Goal: Information Seeking & Learning: Learn about a topic

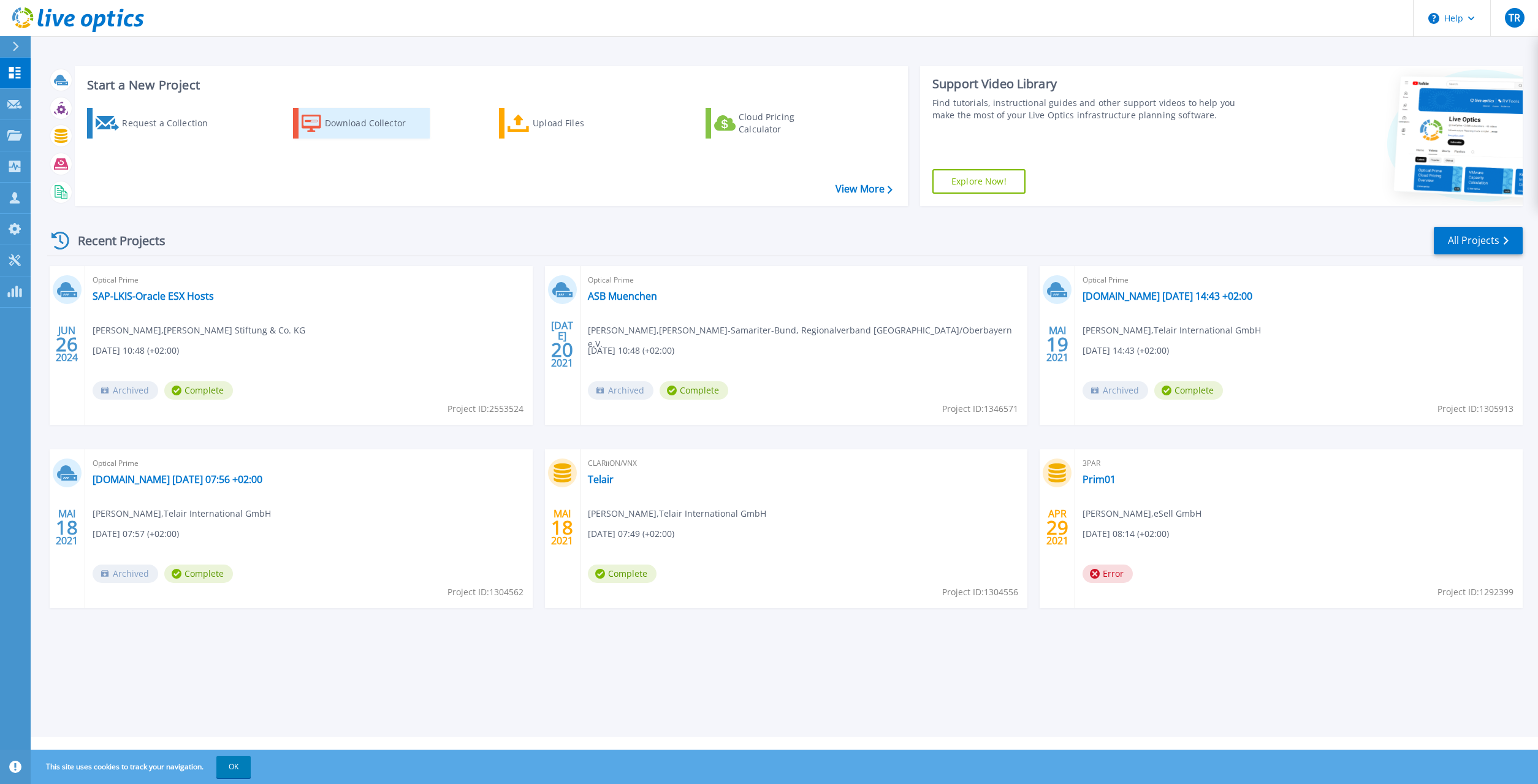
click at [345, 125] on div "Download Collector" at bounding box center [374, 124] width 98 height 25
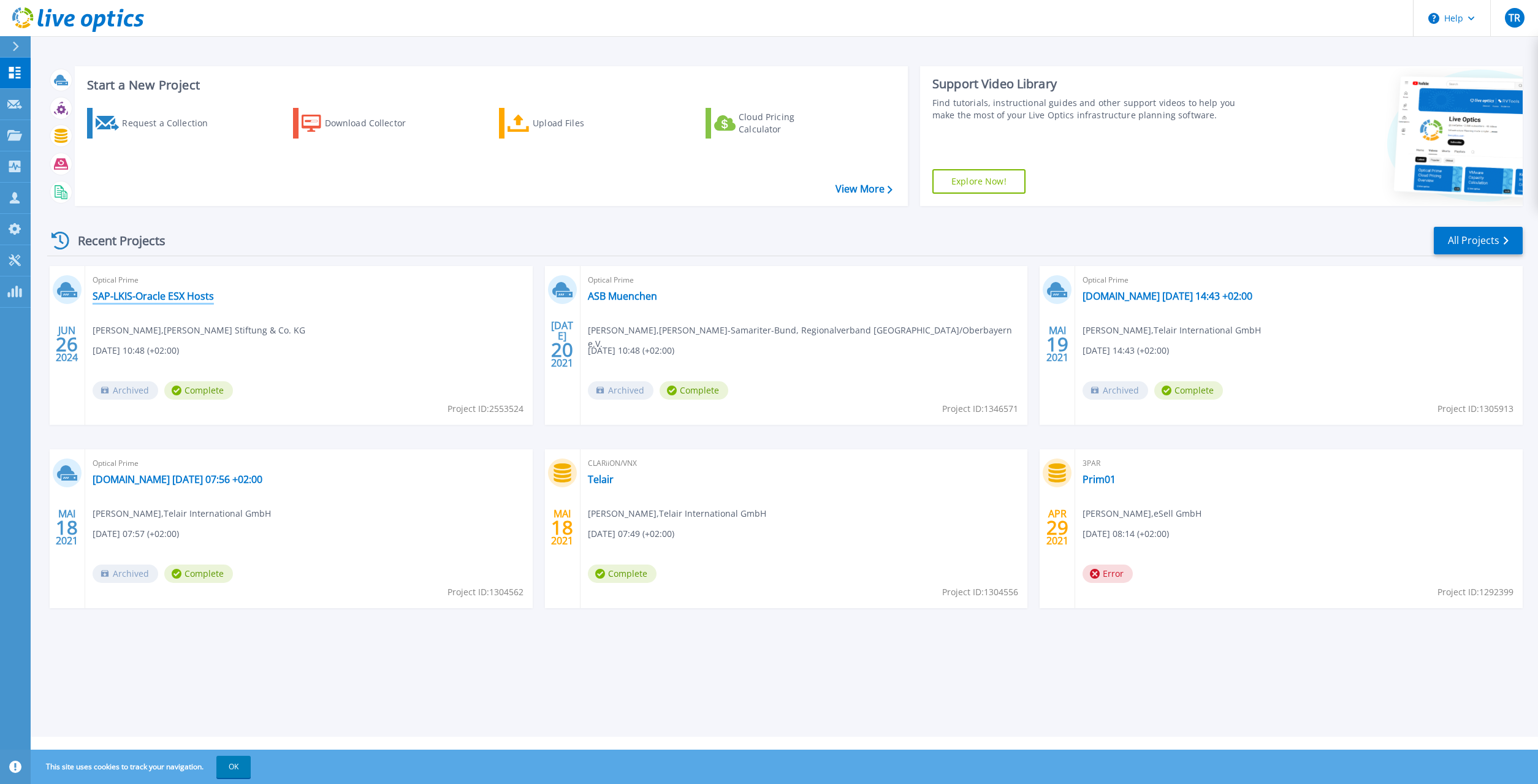
click at [198, 297] on link "SAP-LKIS-Oracle ESX Hosts" at bounding box center [154, 296] width 121 height 12
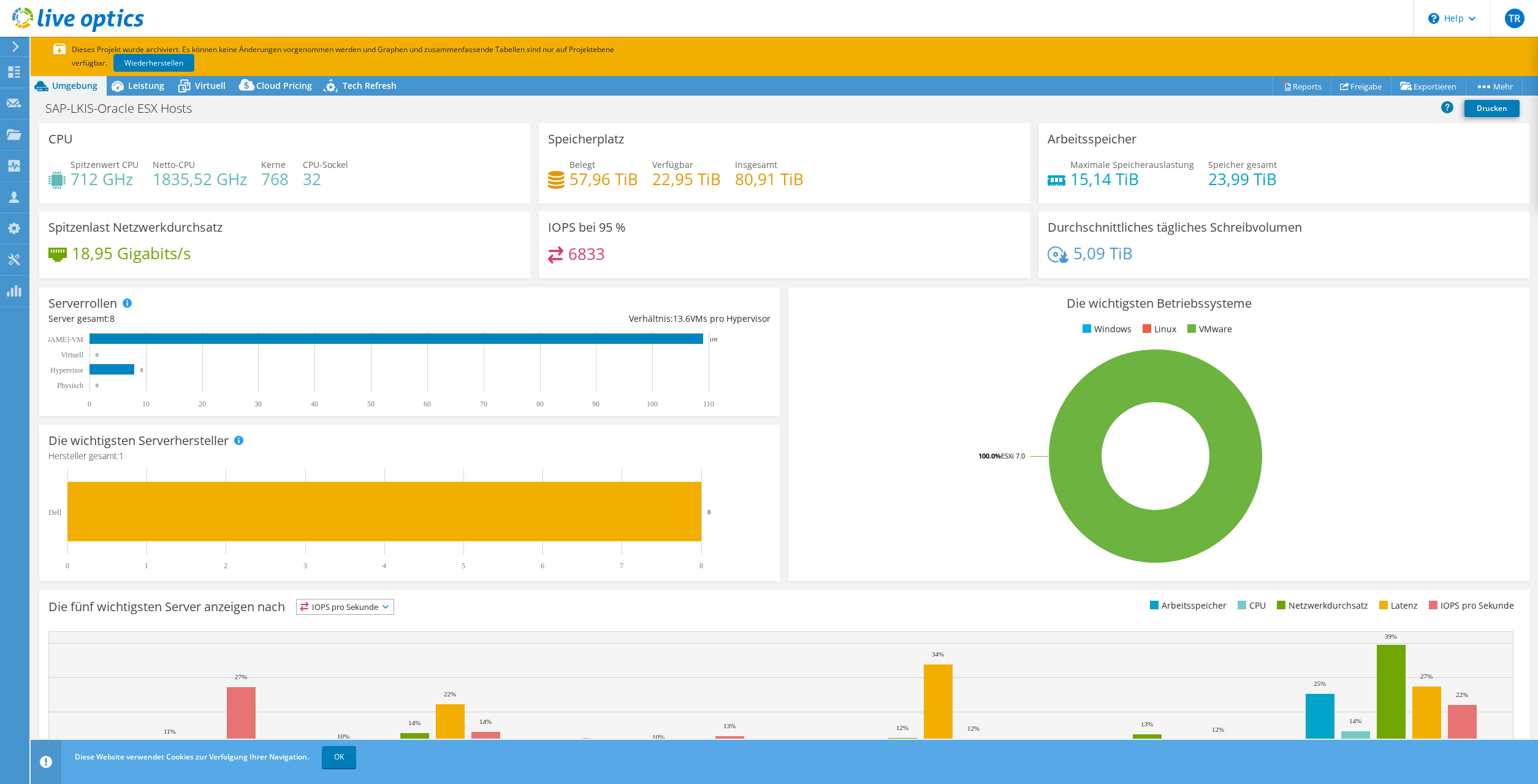
select select "EUFrankfurt"
select select "EUR"
click at [335, 766] on link "OK" at bounding box center [339, 757] width 34 height 22
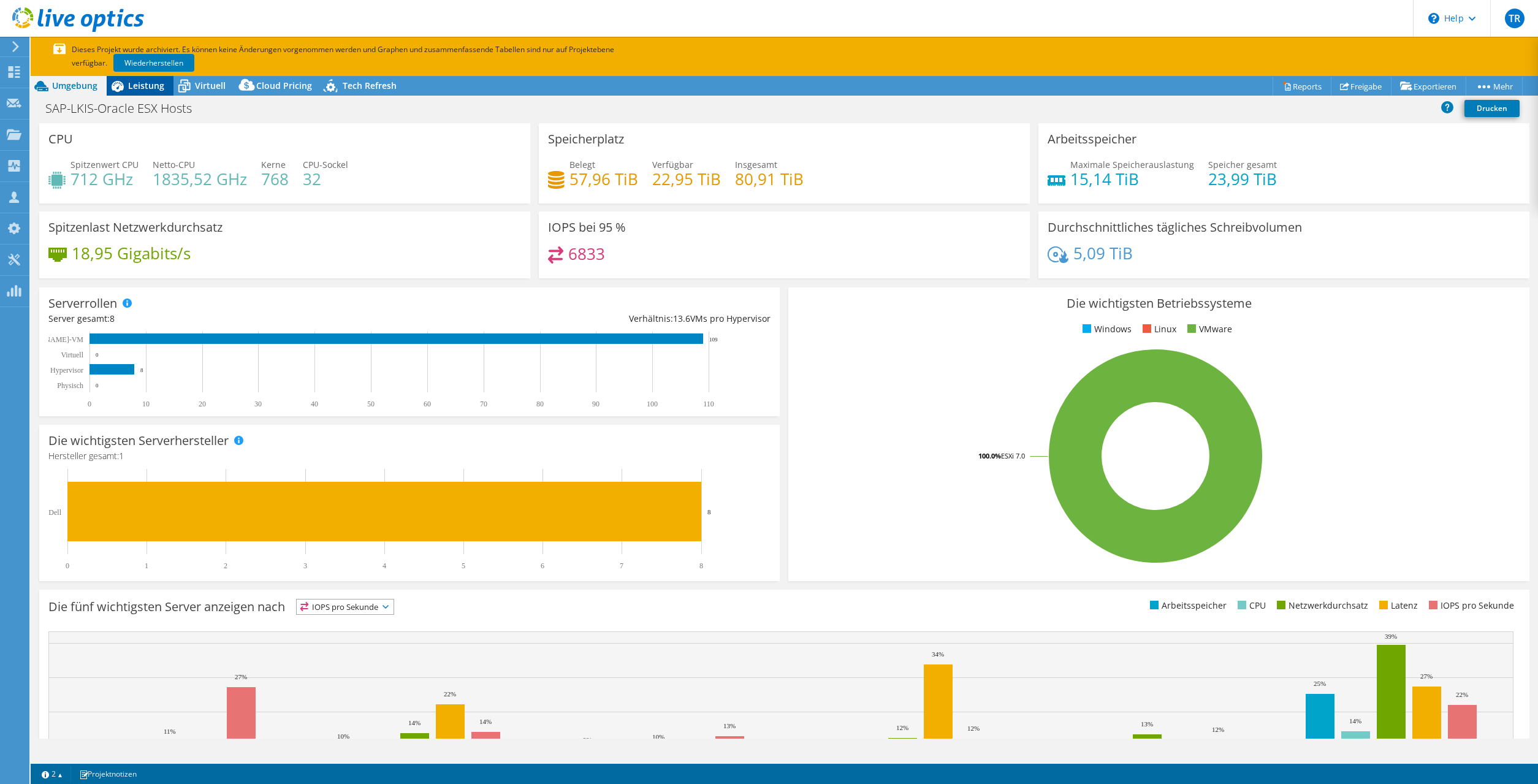
click at [147, 86] on span "Leistung" at bounding box center [146, 85] width 36 height 12
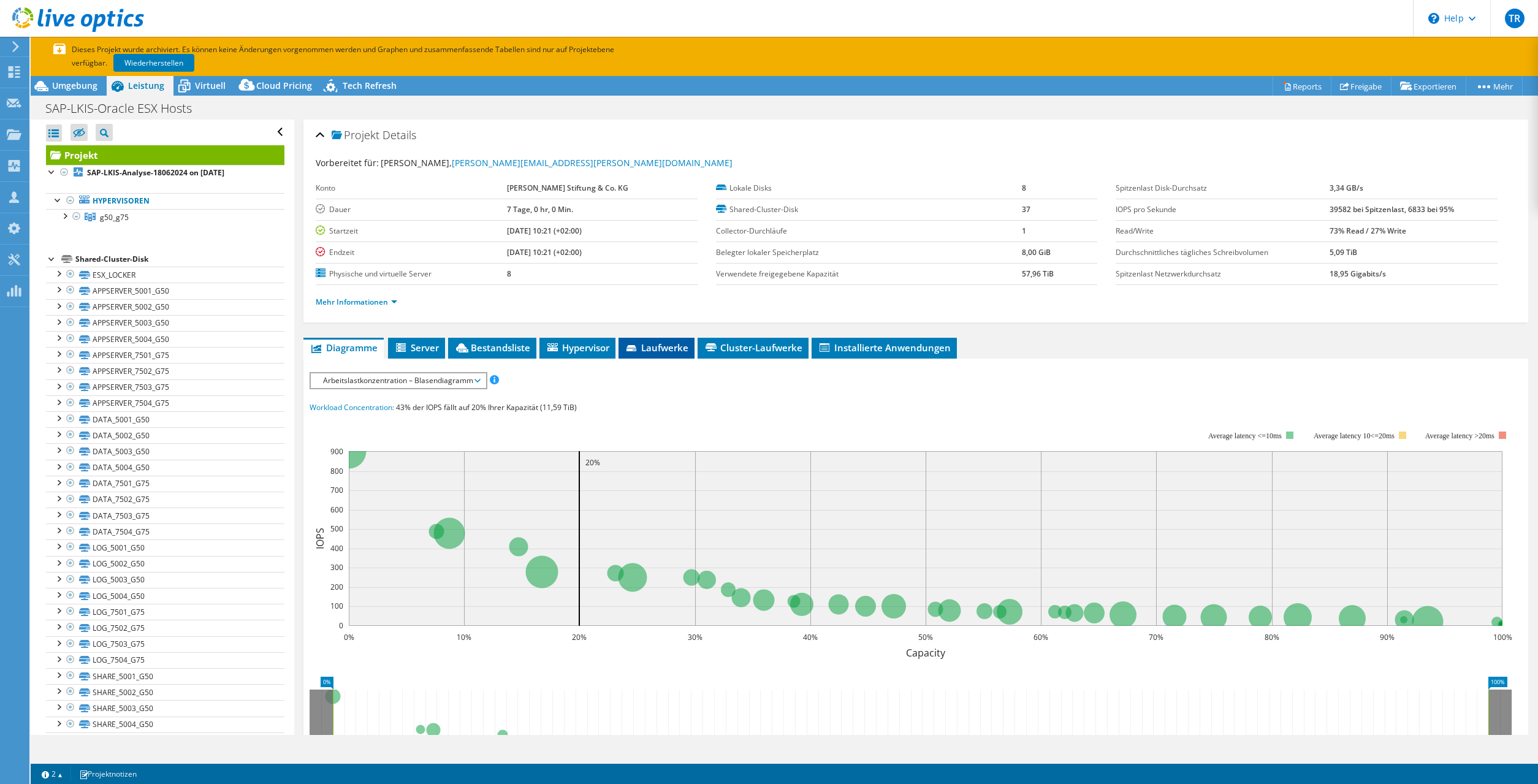
click at [668, 347] on span "Laufwerke" at bounding box center [656, 347] width 63 height 12
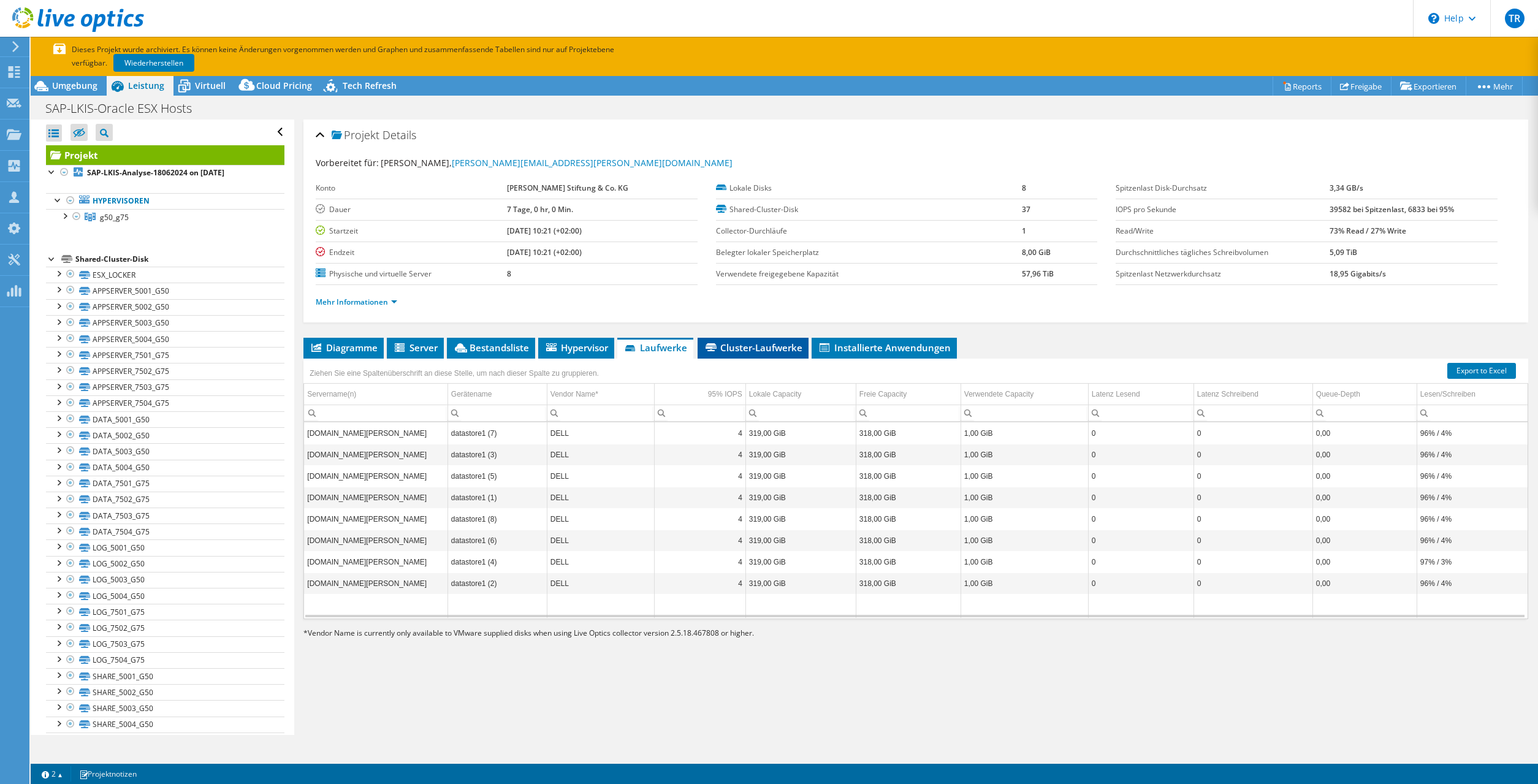
click at [764, 355] on li "Cluster-Laufwerke" at bounding box center [753, 348] width 111 height 21
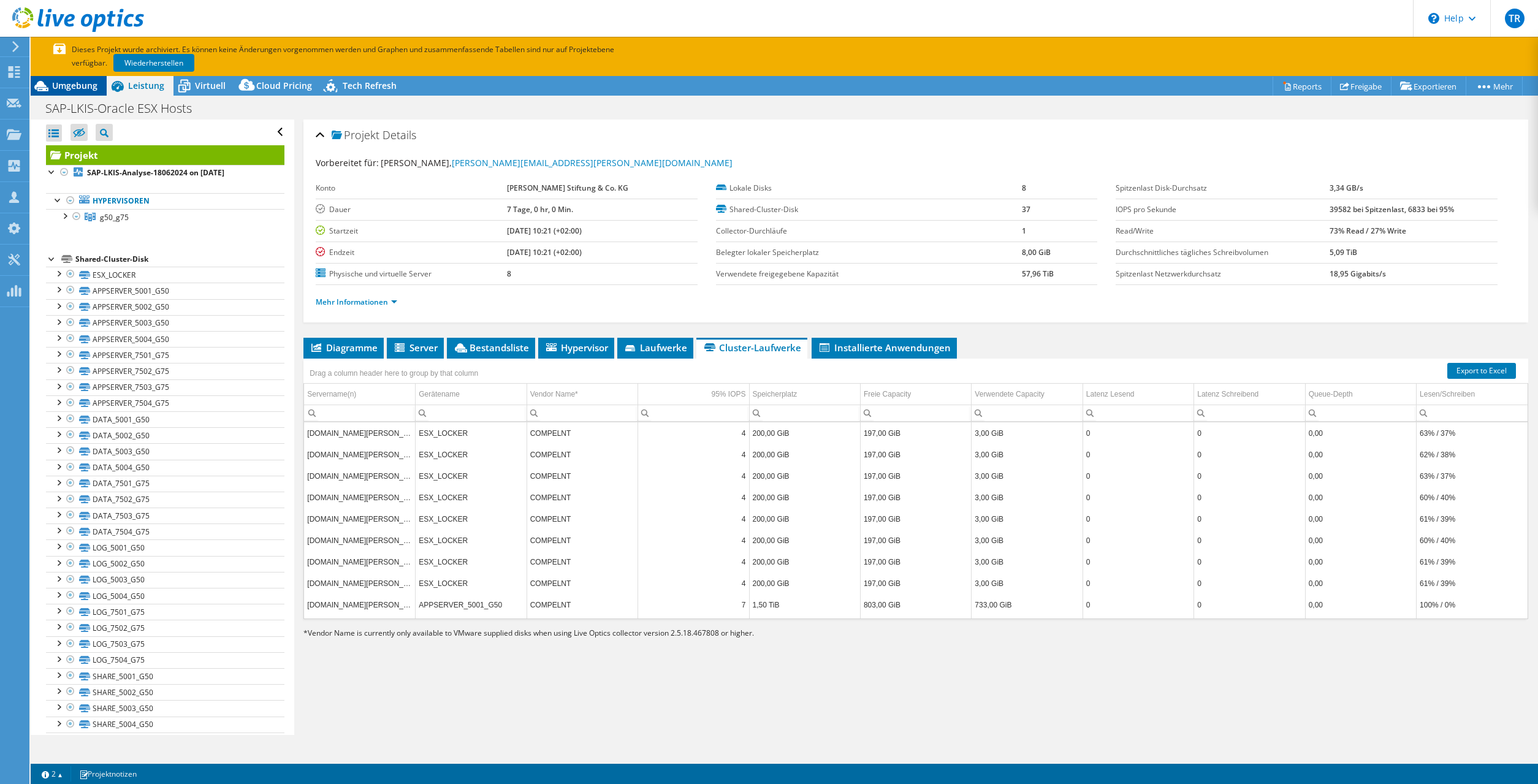
click at [82, 89] on span "Umgebung" at bounding box center [74, 85] width 45 height 12
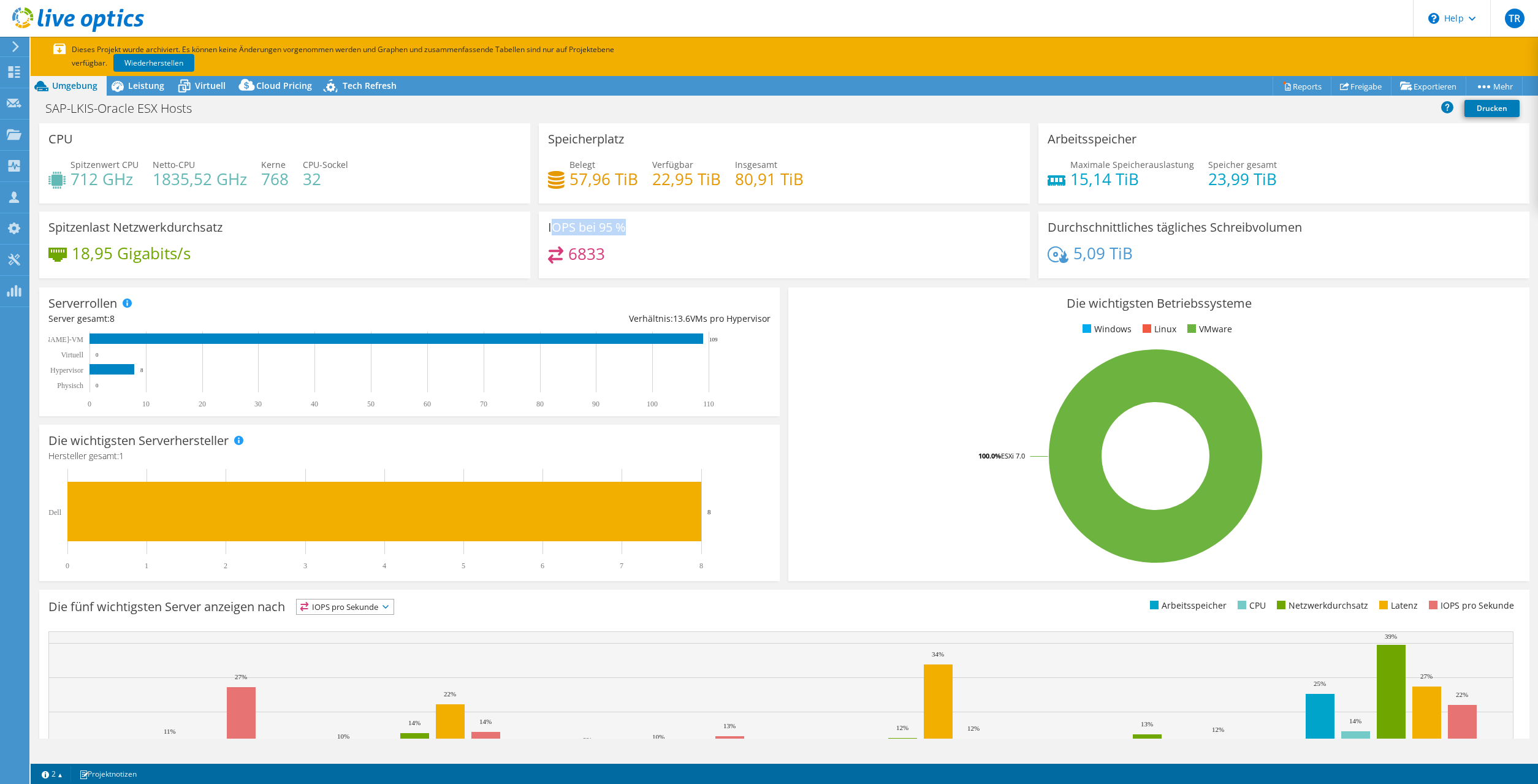
drag, startPoint x: 611, startPoint y: 262, endPoint x: 555, endPoint y: 216, distance: 72.5
click at [555, 216] on div "IOPS bei 95 % 6833" at bounding box center [785, 245] width 491 height 67
click at [698, 266] on div "6833" at bounding box center [784, 259] width 473 height 27
drag, startPoint x: 679, startPoint y: 257, endPoint x: 591, endPoint y: 211, distance: 99.3
click at [591, 211] on div "CPU Spitzenwert CPU 712 GHz Netto-CPU 1835,52 GHz Kerne 768 CPU-Sockel 32 Speic…" at bounding box center [784, 205] width 1499 height 163
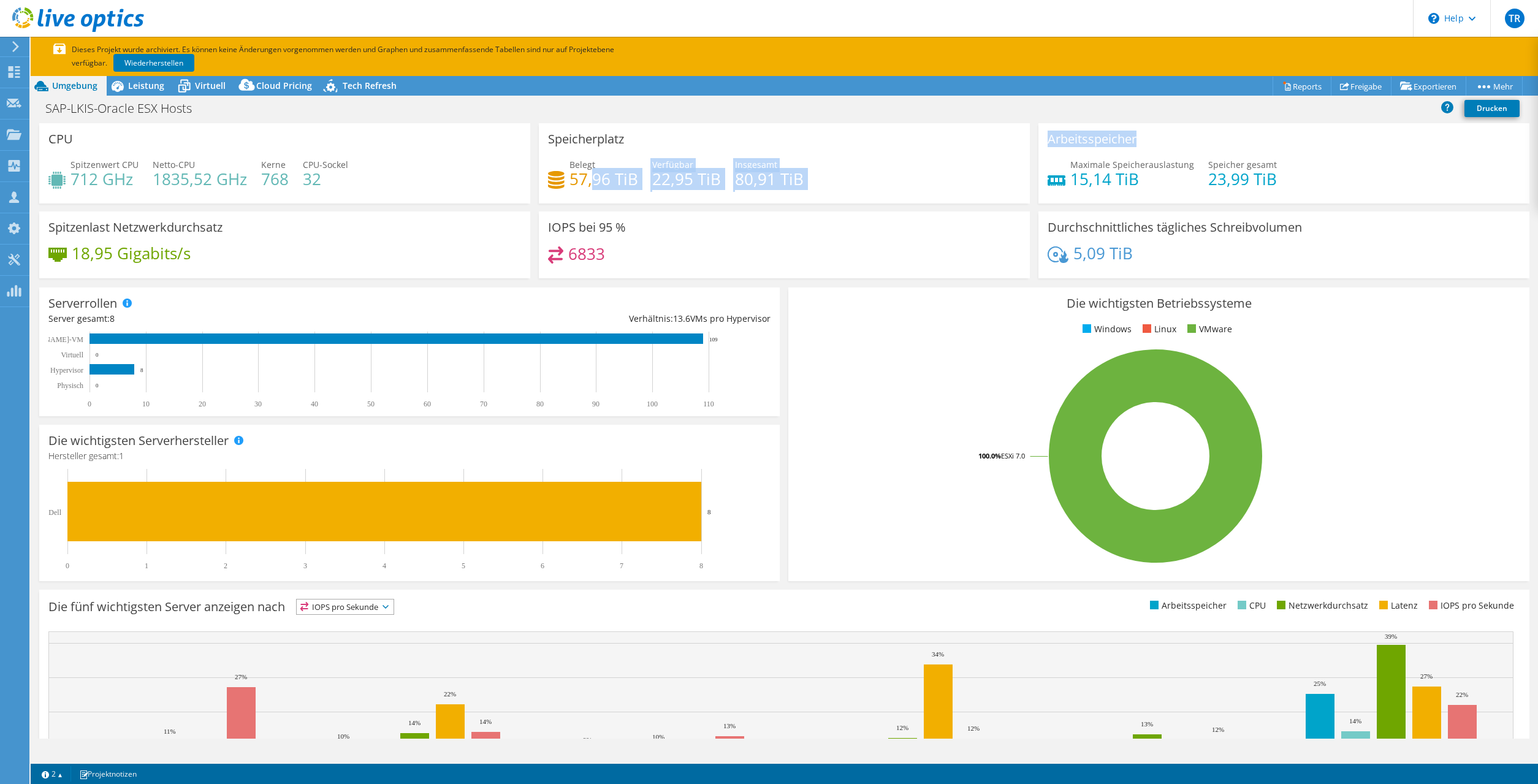
click at [790, 267] on div "6833" at bounding box center [784, 259] width 473 height 27
click at [10, 74] on use at bounding box center [14, 72] width 12 height 12
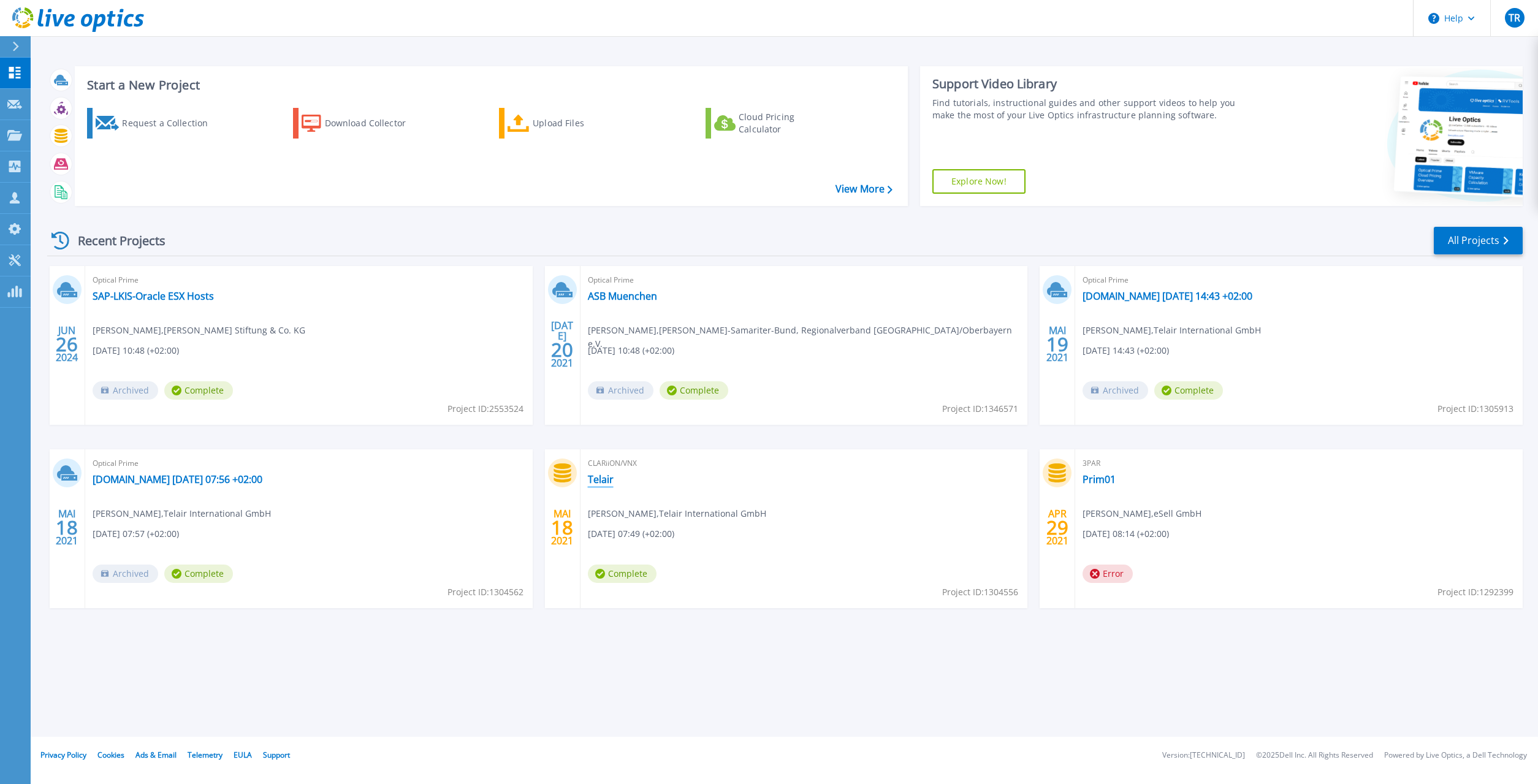
click at [595, 482] on link "Telair" at bounding box center [601, 480] width 26 height 12
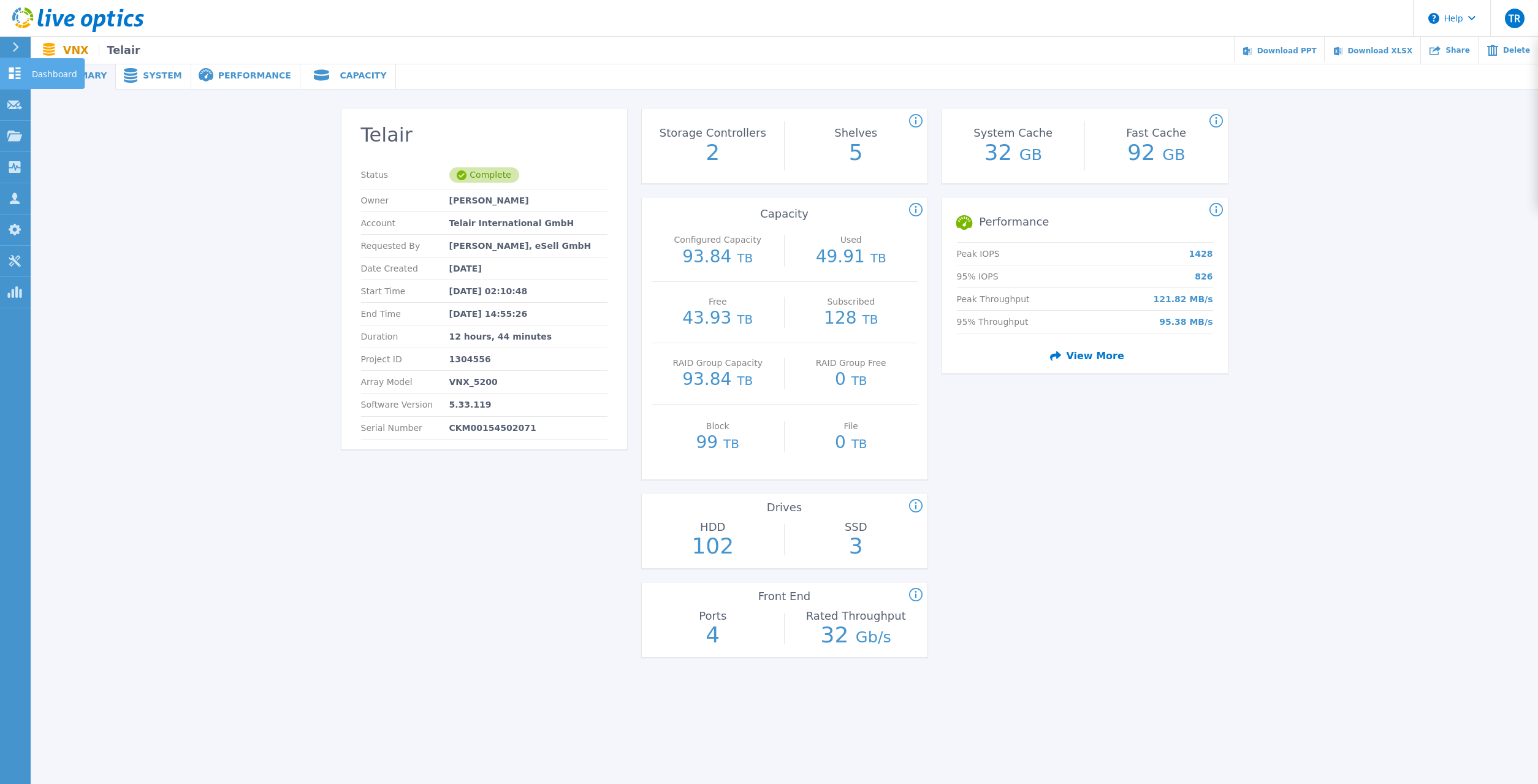
click at [29, 70] on link "Dashboard Dashboard" at bounding box center [15, 74] width 31 height 31
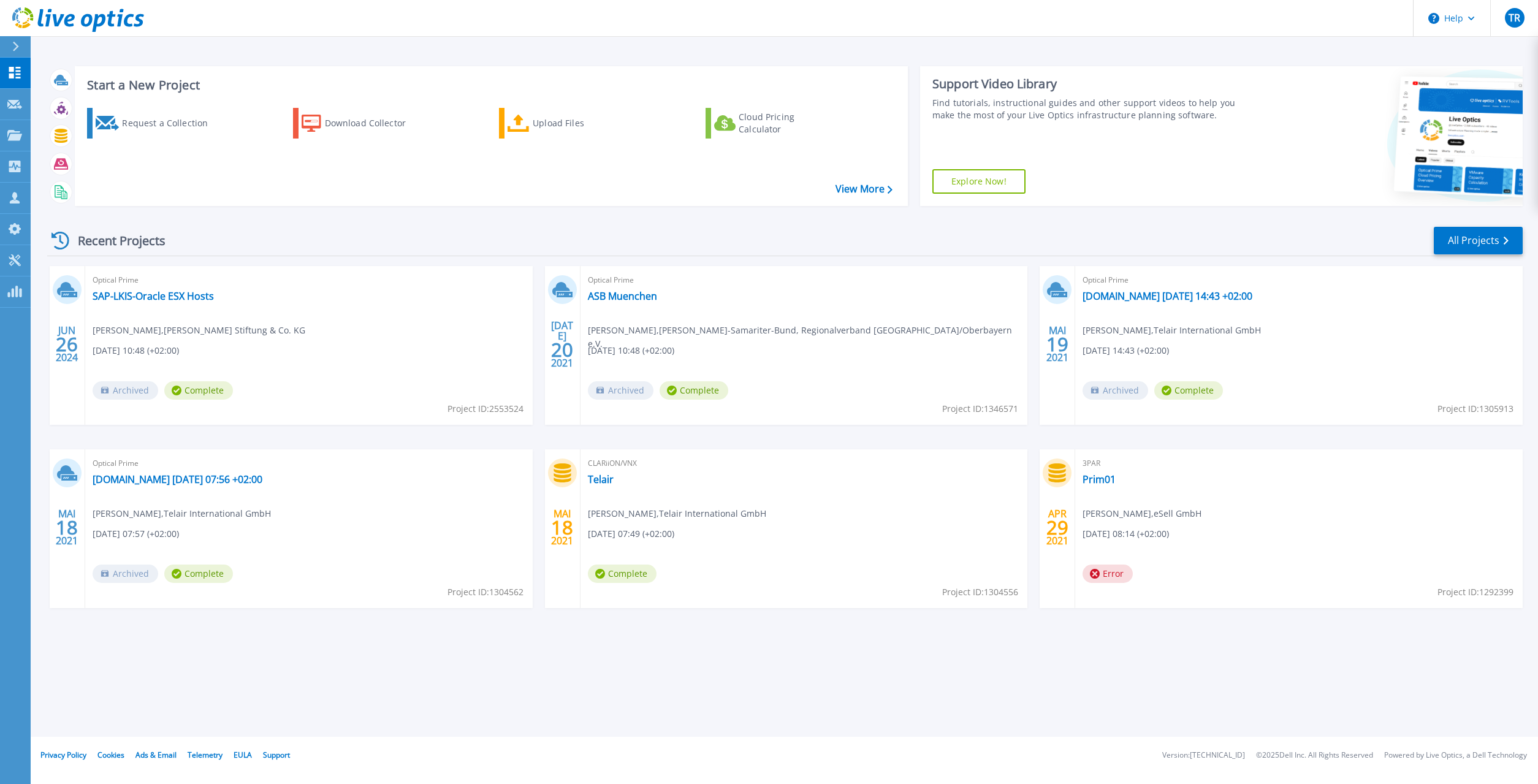
click at [129, 280] on span "Optical Prime" at bounding box center [309, 280] width 433 height 14
click at [135, 293] on link "SAP-LKIS-Oracle ESX Hosts" at bounding box center [154, 296] width 121 height 12
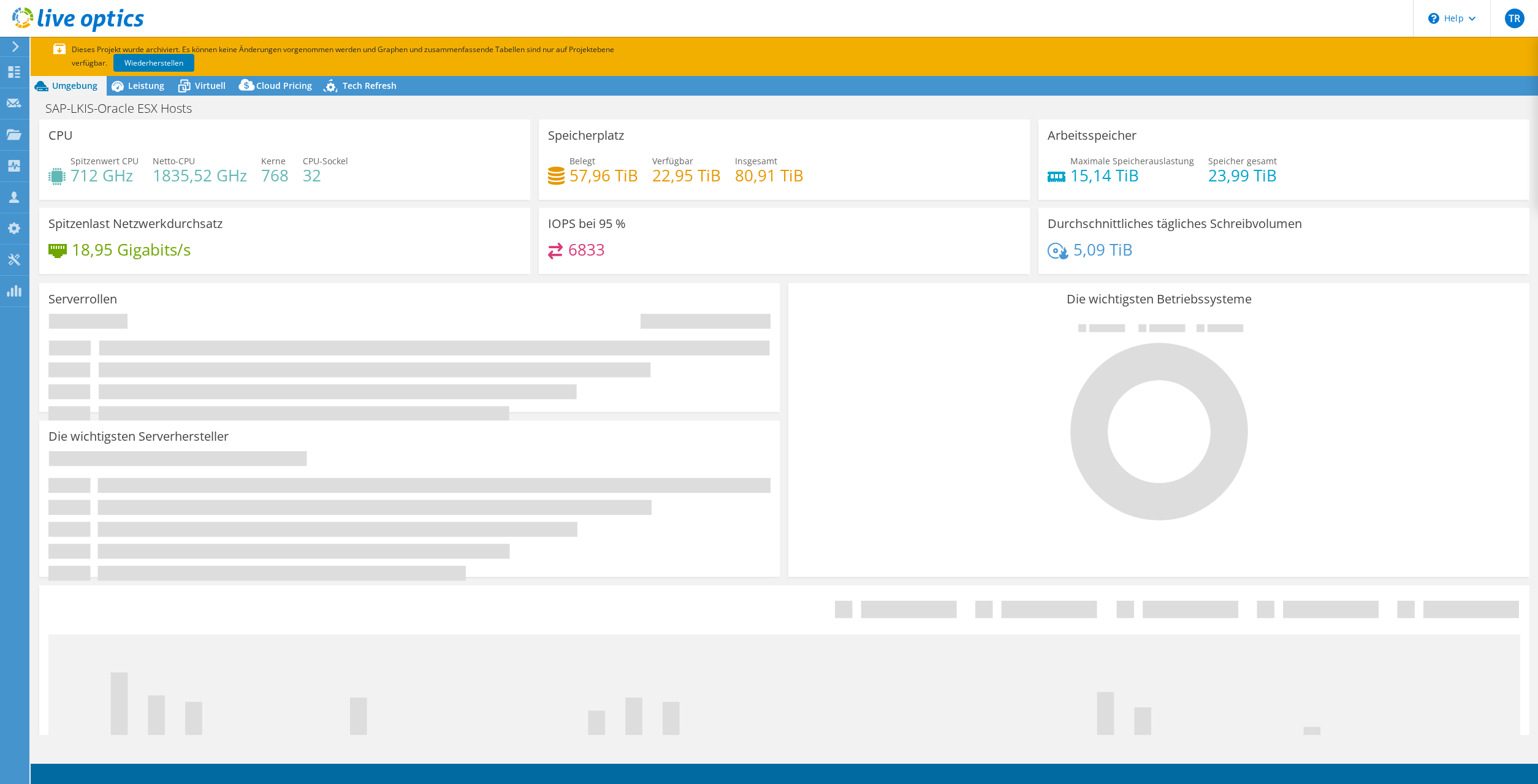
select select "EUFrankfurt"
select select "EUR"
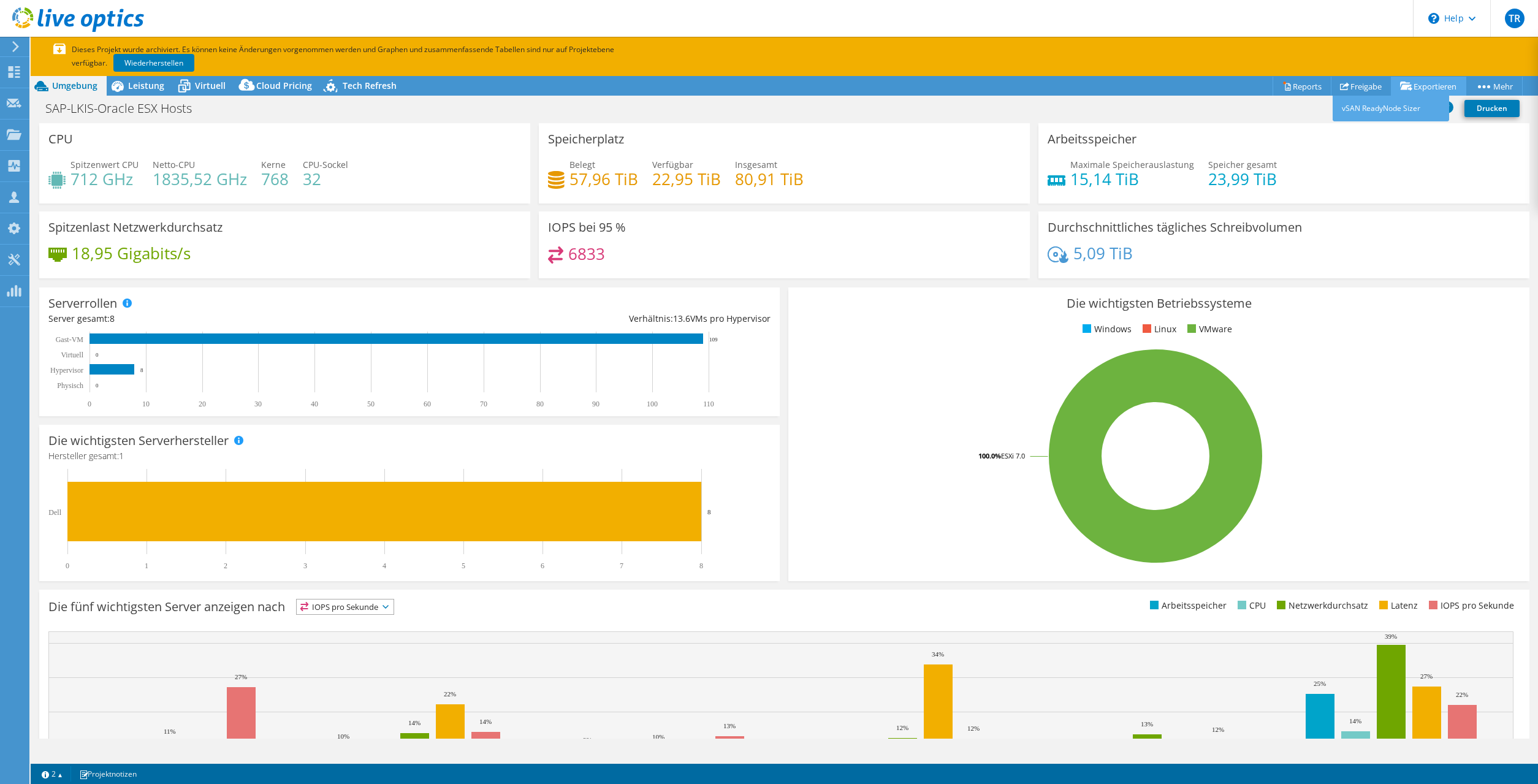
click at [1424, 87] on link "Exportieren" at bounding box center [1429, 86] width 76 height 19
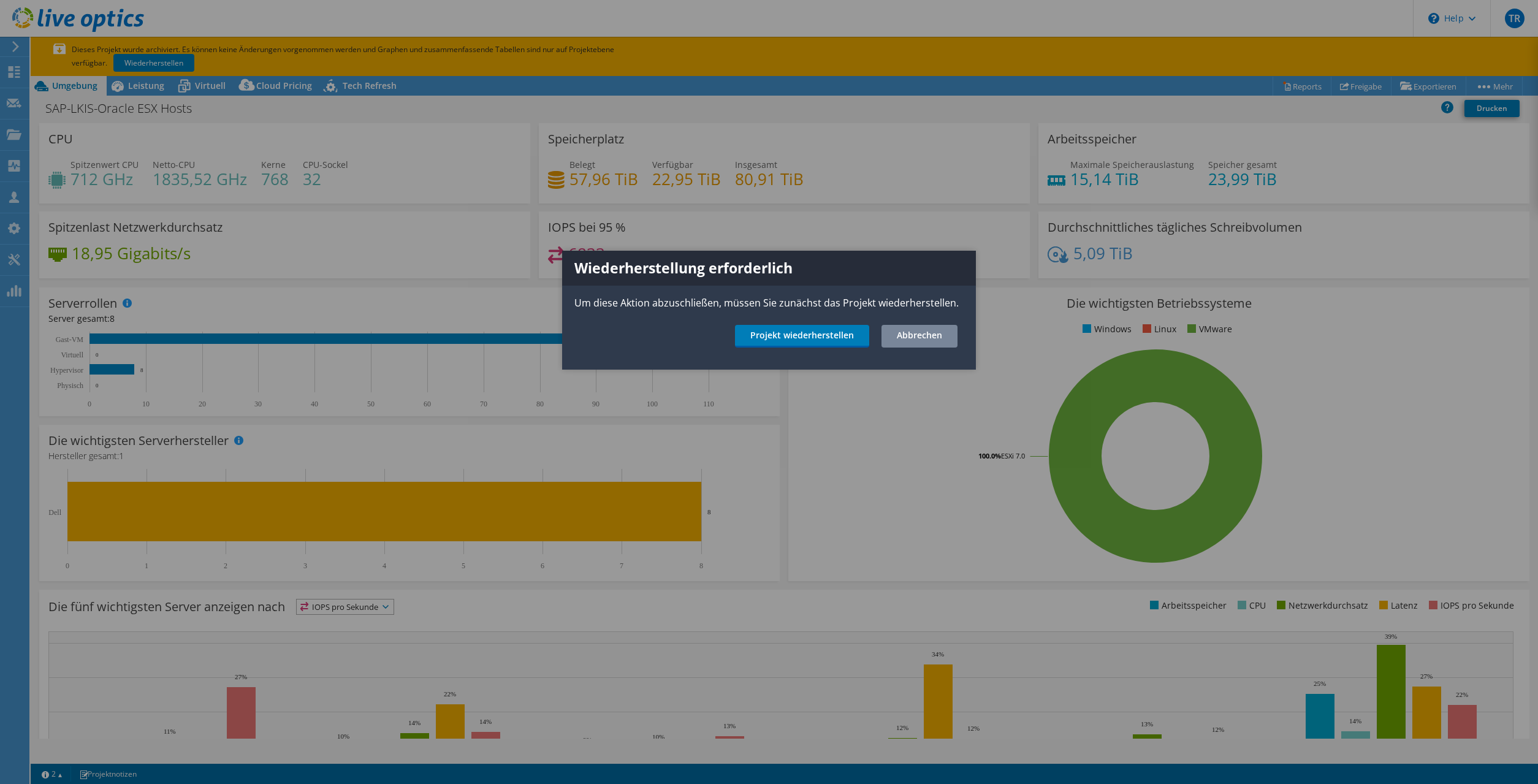
click at [897, 338] on link "Abbrechen" at bounding box center [919, 336] width 76 height 23
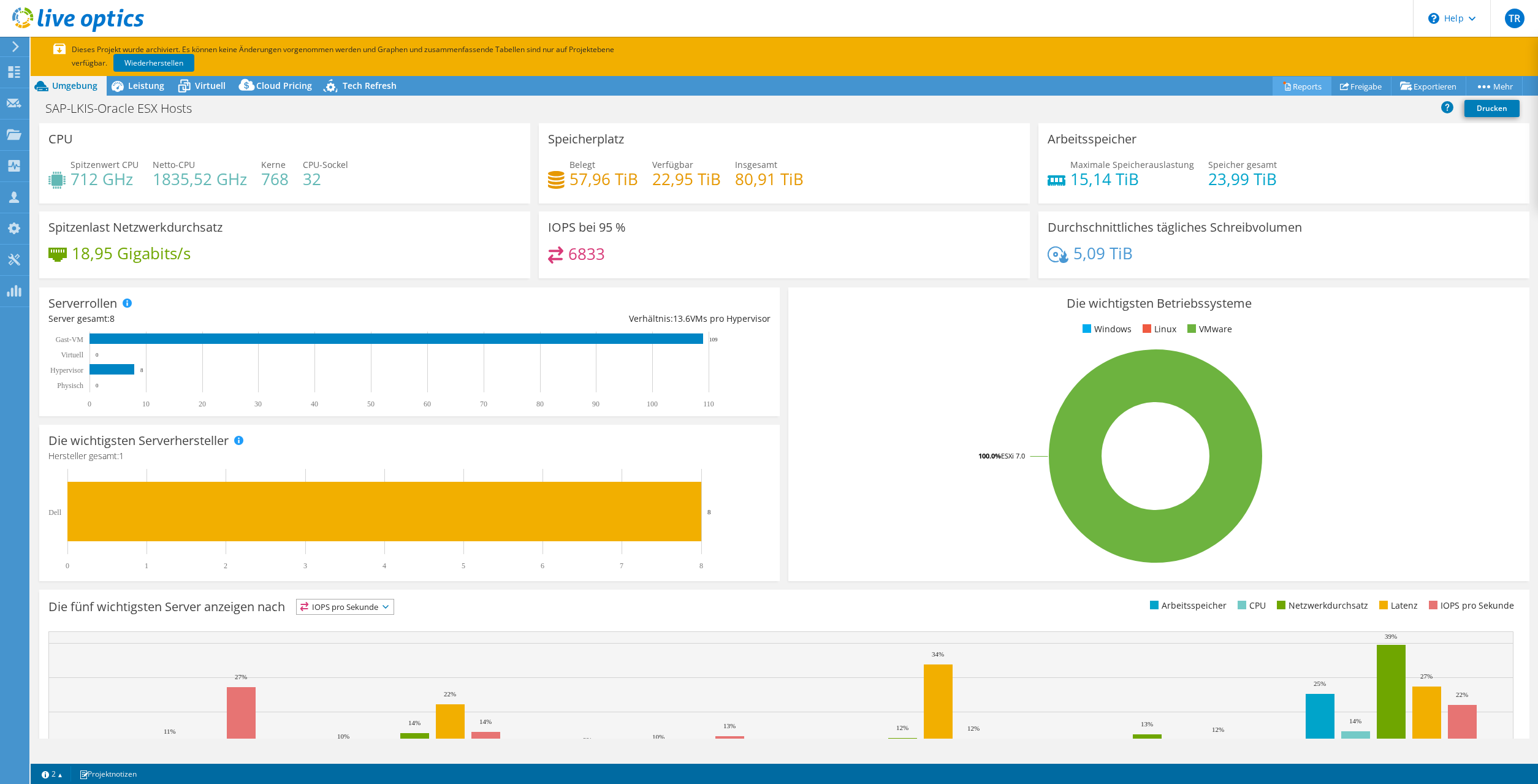
click at [1285, 91] on icon at bounding box center [1288, 87] width 5 height 8
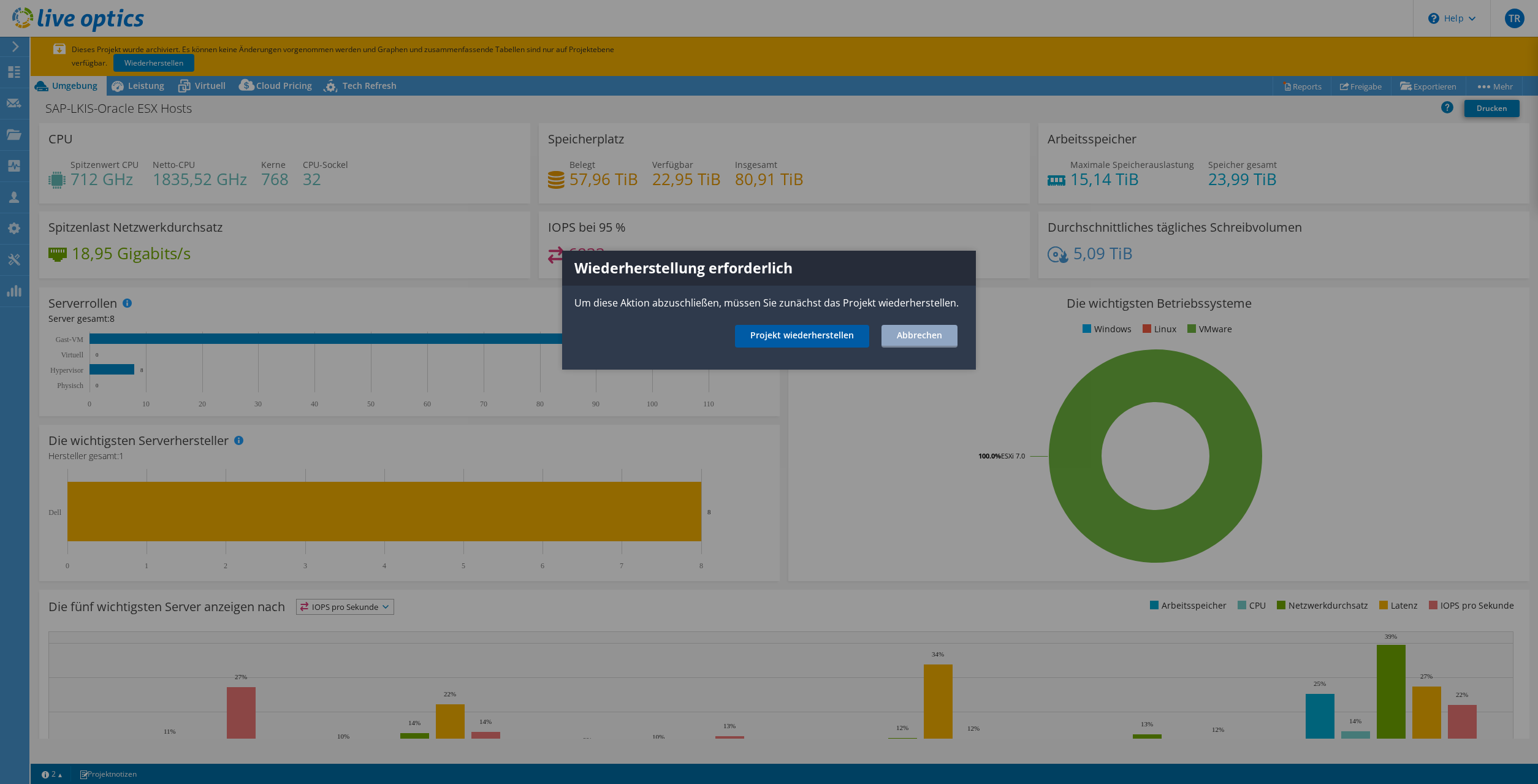
click at [790, 330] on link "Projekt wiederherstellen" at bounding box center [802, 336] width 134 height 23
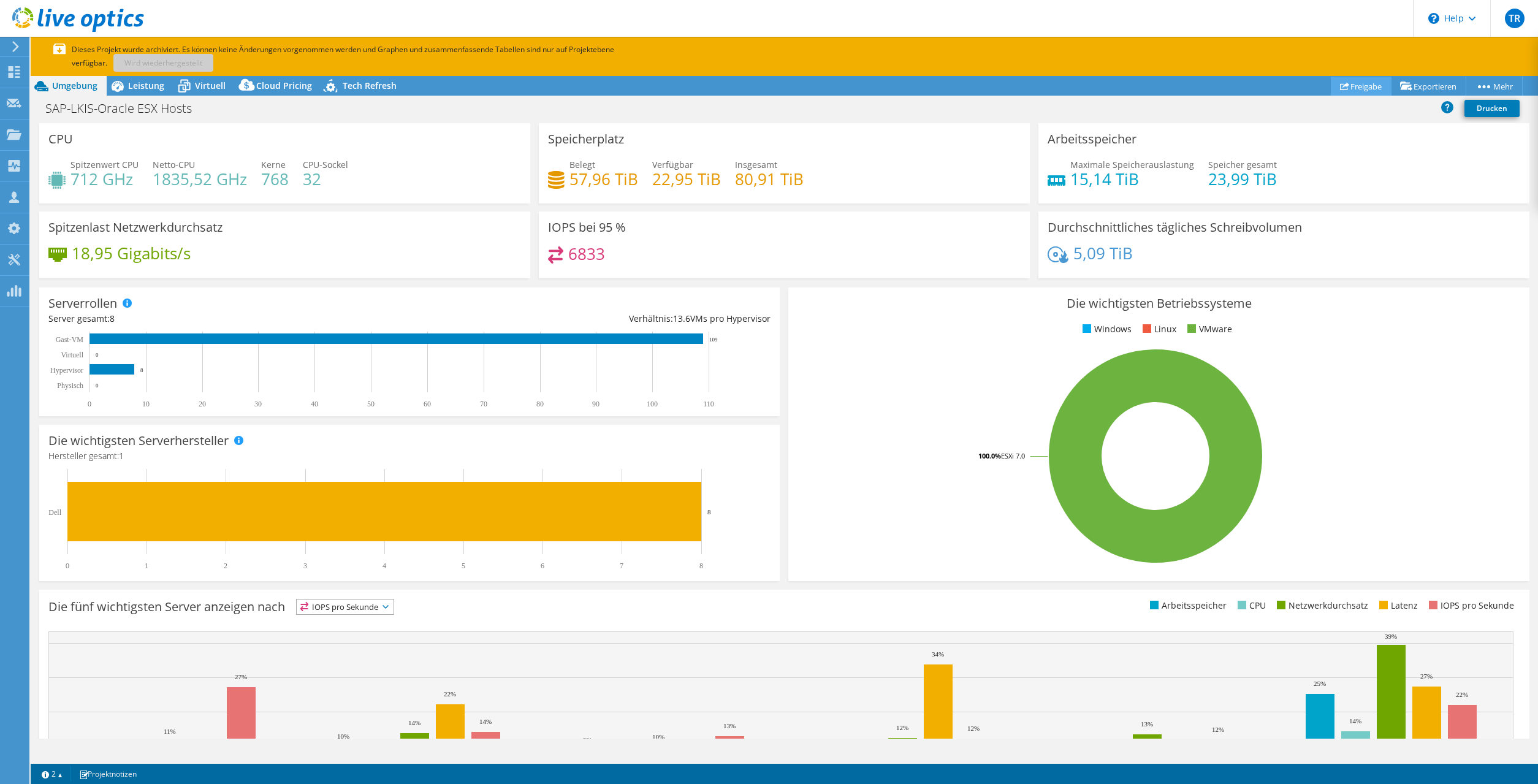
click at [1357, 89] on link "Freigabe" at bounding box center [1361, 86] width 61 height 19
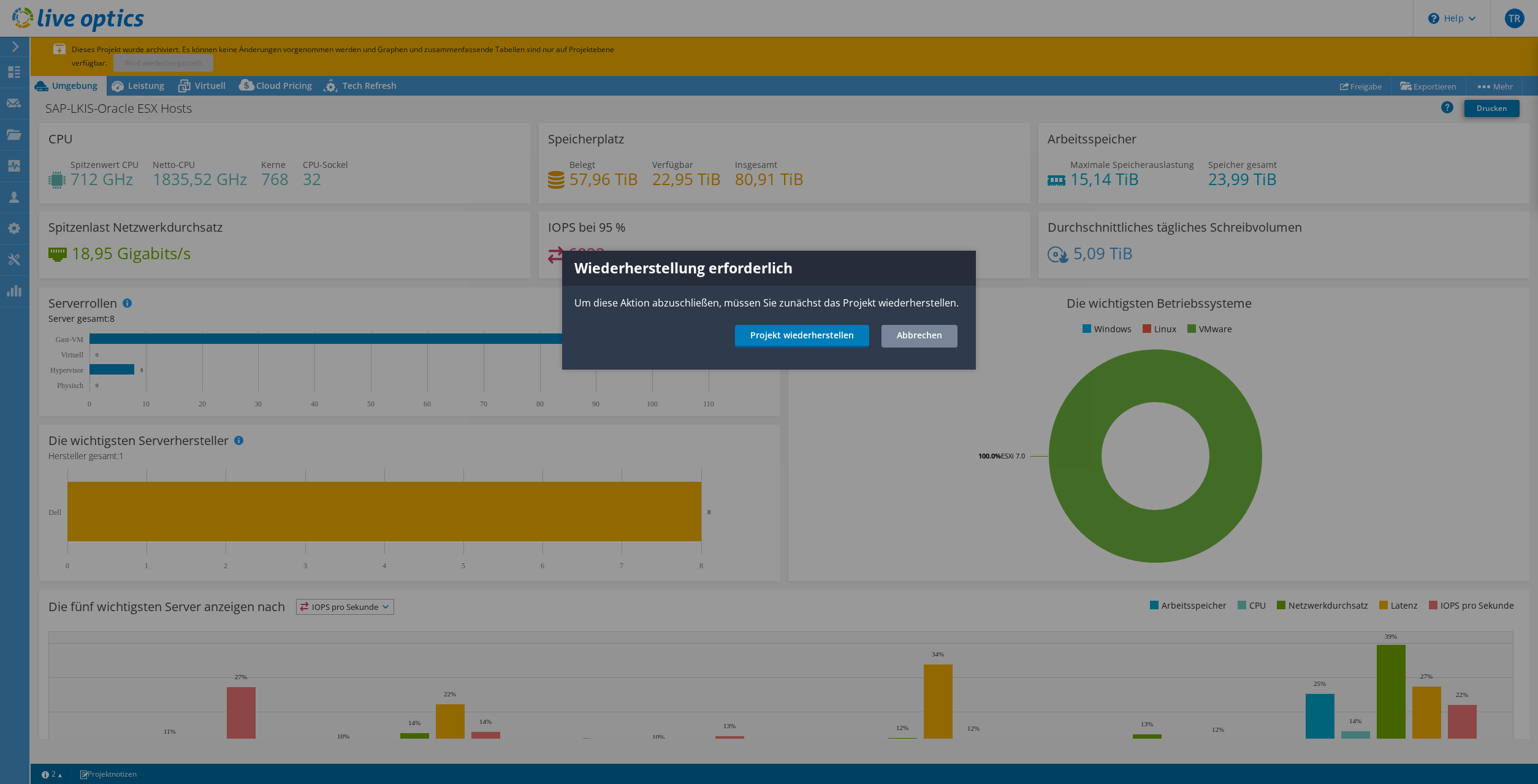
click at [910, 334] on link "Abbrechen" at bounding box center [919, 336] width 76 height 23
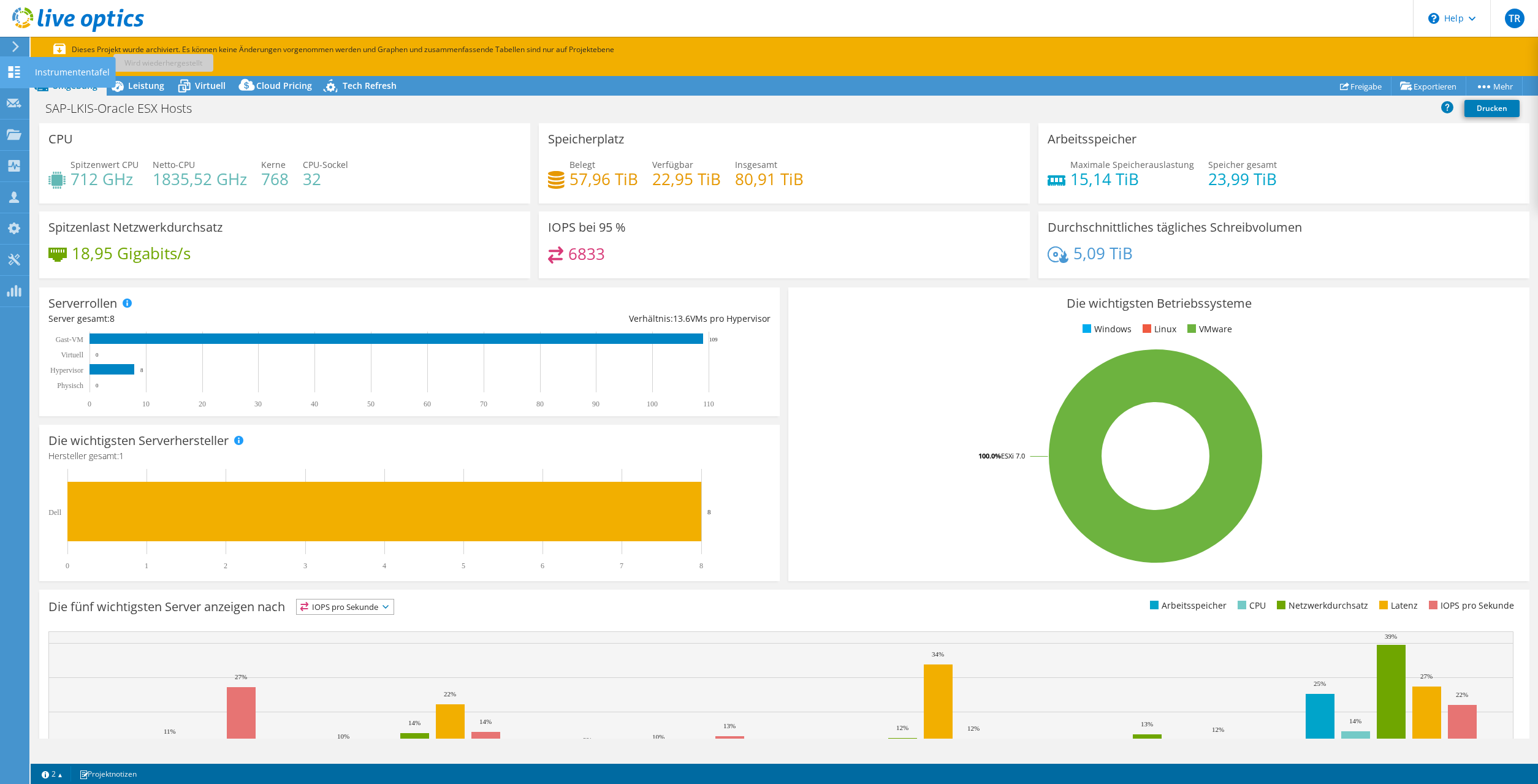
click at [19, 68] on use at bounding box center [14, 72] width 12 height 12
